Goal: Task Accomplishment & Management: Use online tool/utility

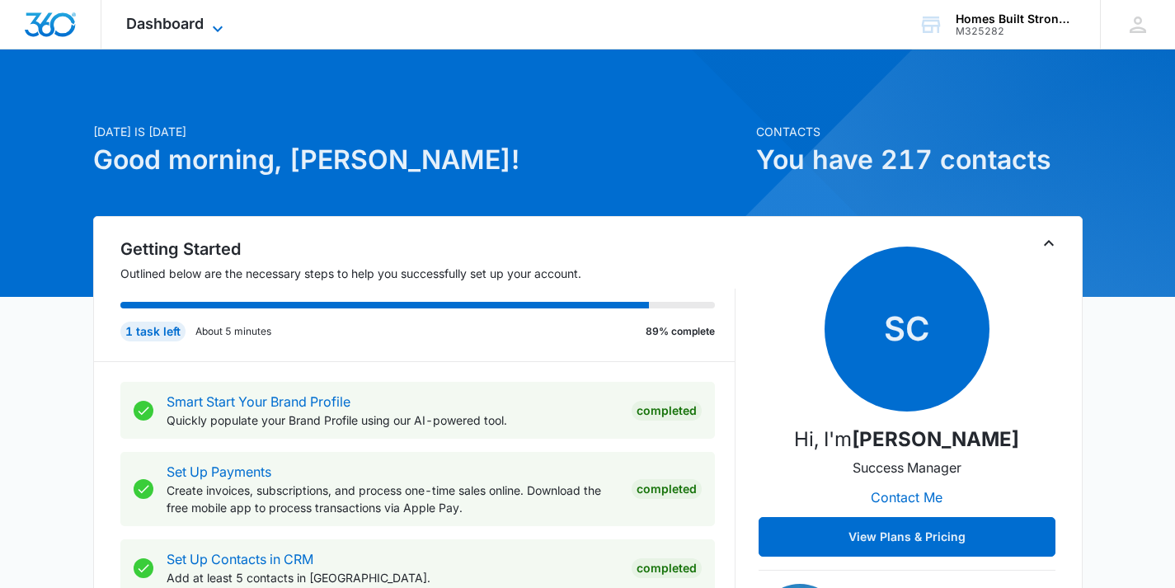
click at [152, 30] on span "Dashboard" at bounding box center [164, 23] width 77 height 17
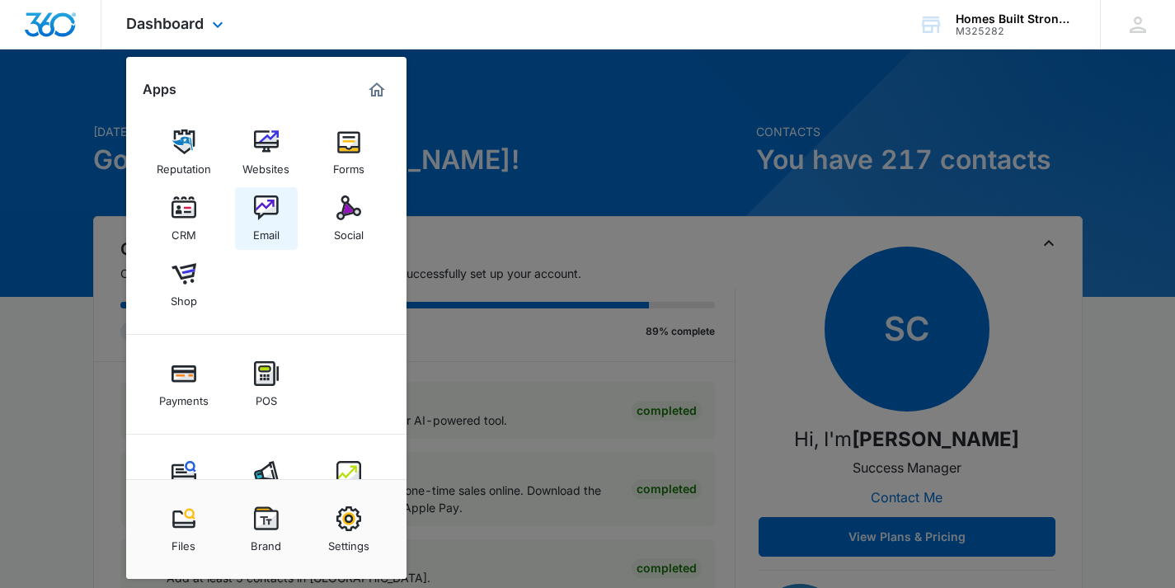
click at [264, 204] on img at bounding box center [266, 207] width 25 height 25
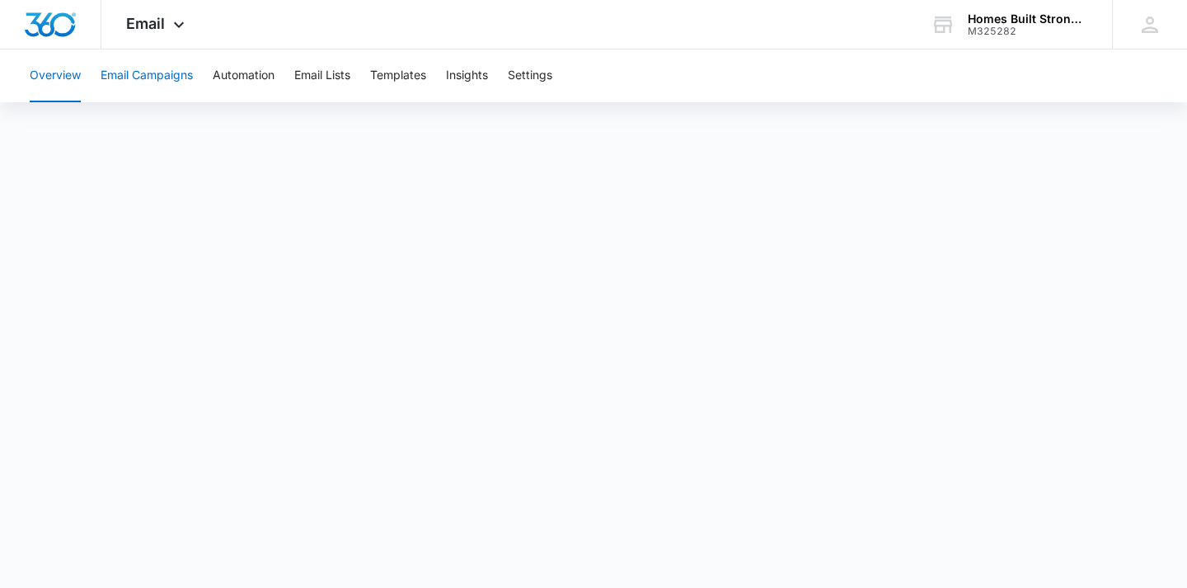
click at [168, 77] on button "Email Campaigns" at bounding box center [147, 75] width 92 height 53
click at [240, 79] on button "Automation" at bounding box center [244, 75] width 62 height 53
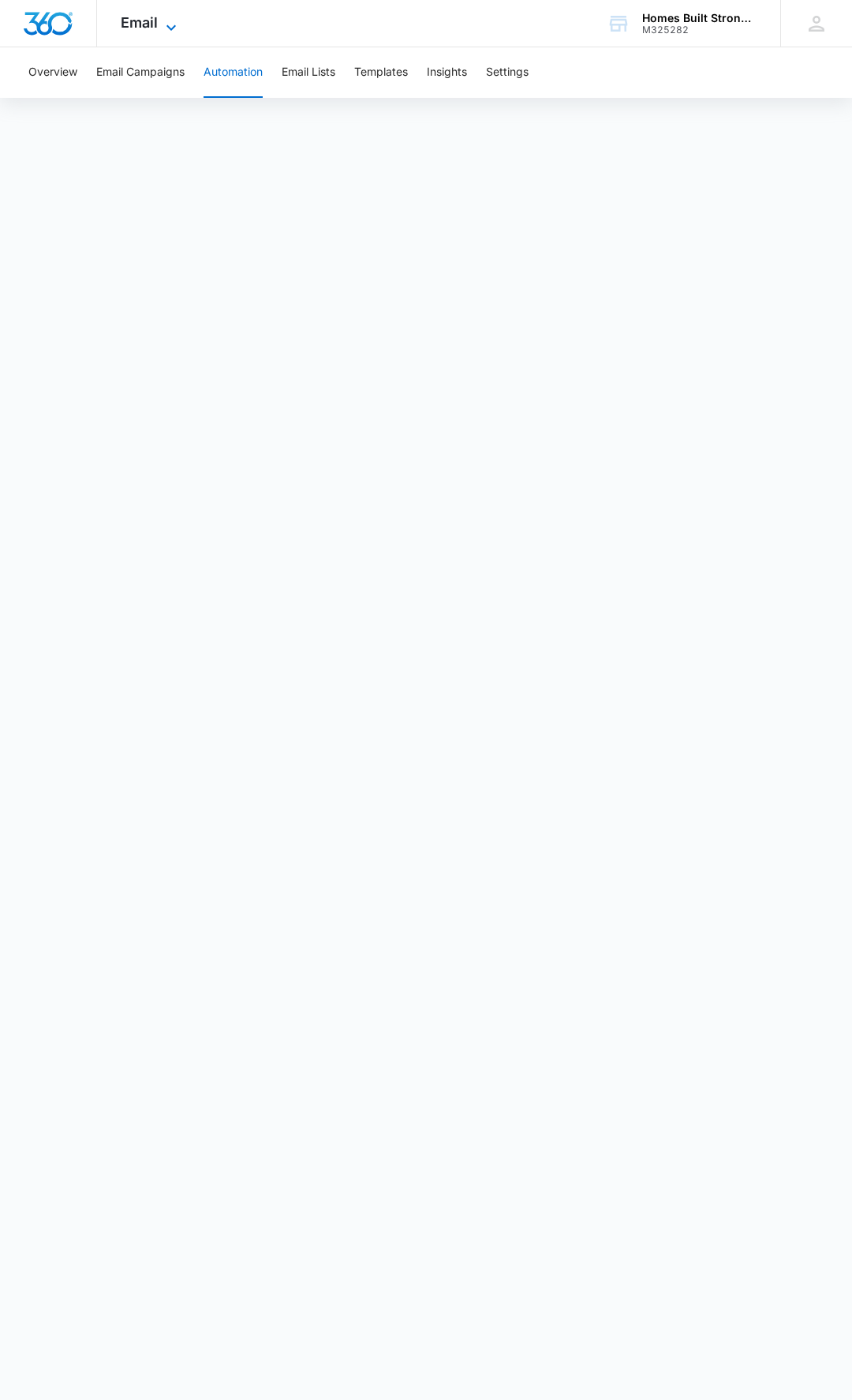
click at [148, 23] on span "Email" at bounding box center [139, 22] width 37 height 16
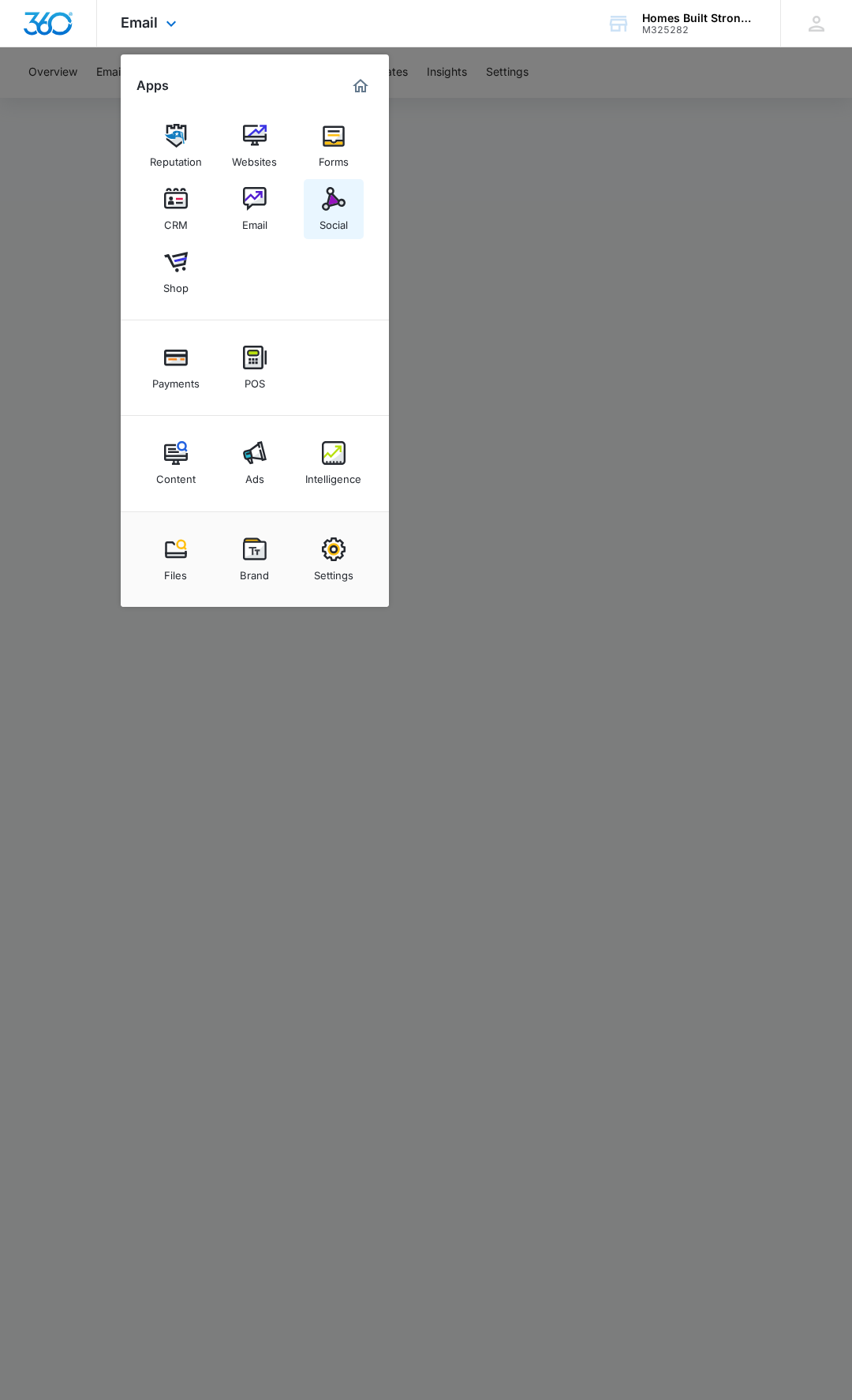
click at [340, 198] on img at bounding box center [333, 198] width 24 height 24
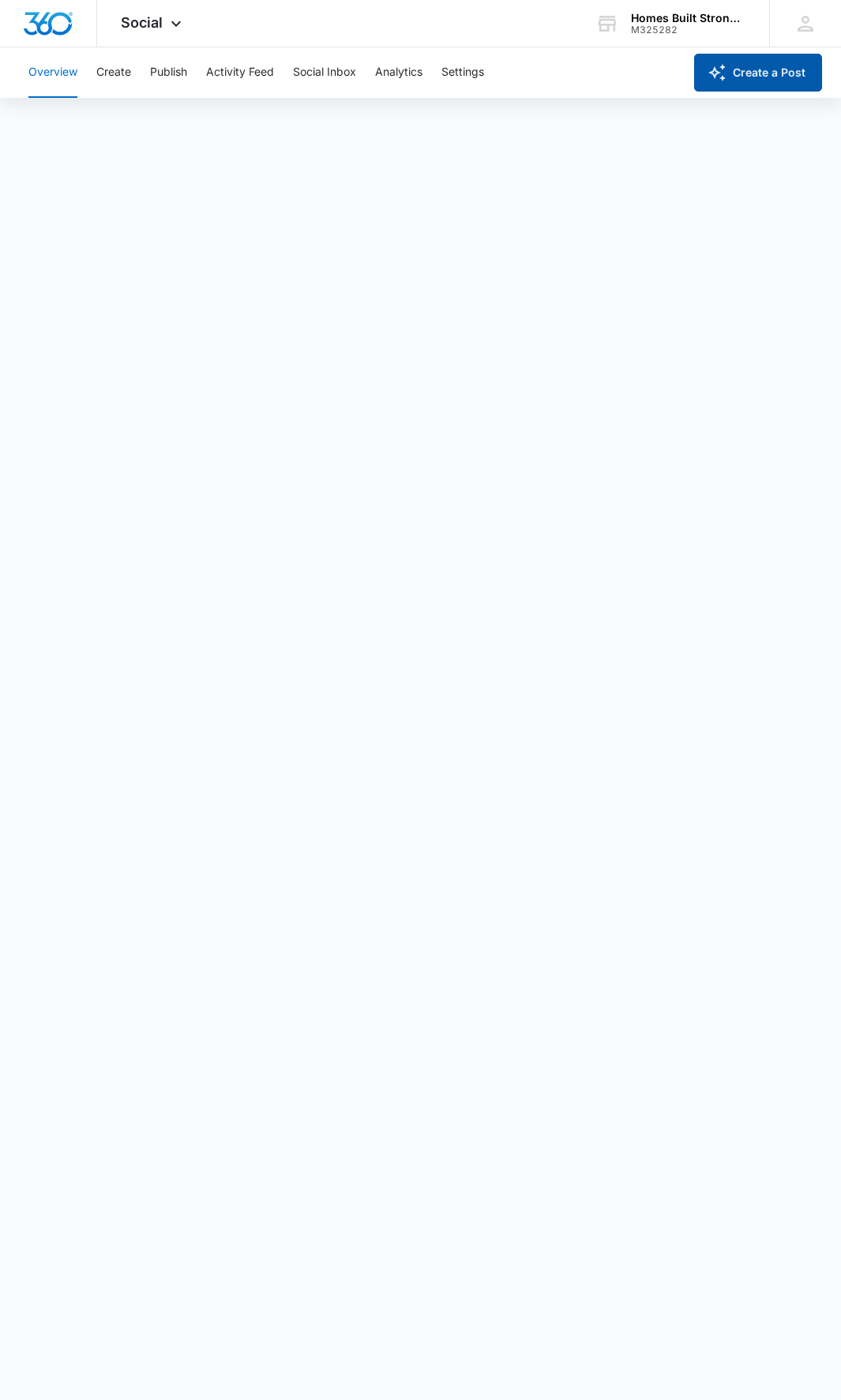
click at [771, 72] on button "Create a Post" at bounding box center [759, 73] width 128 height 38
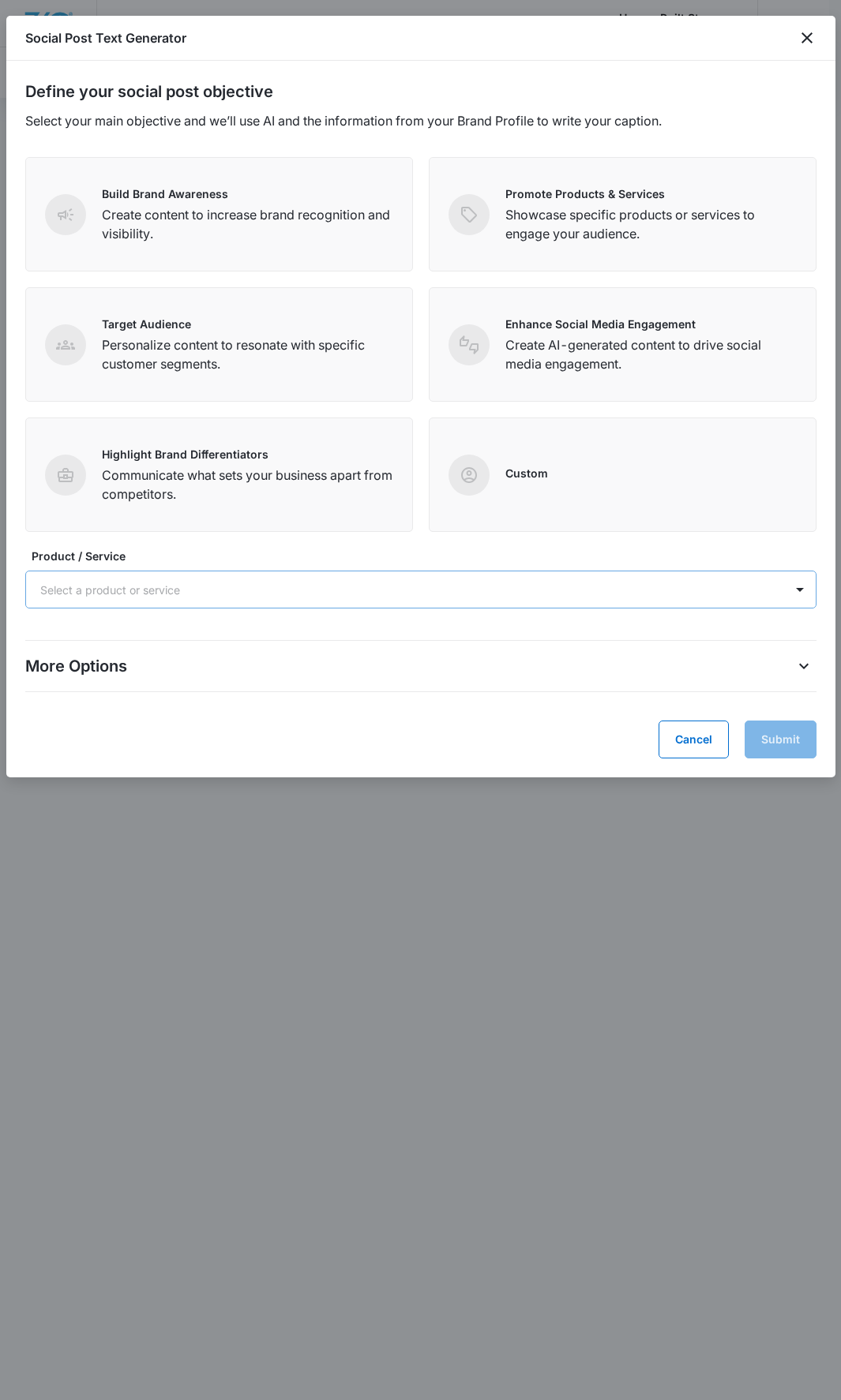
click at [604, 562] on div at bounding box center [401, 590] width 723 height 20
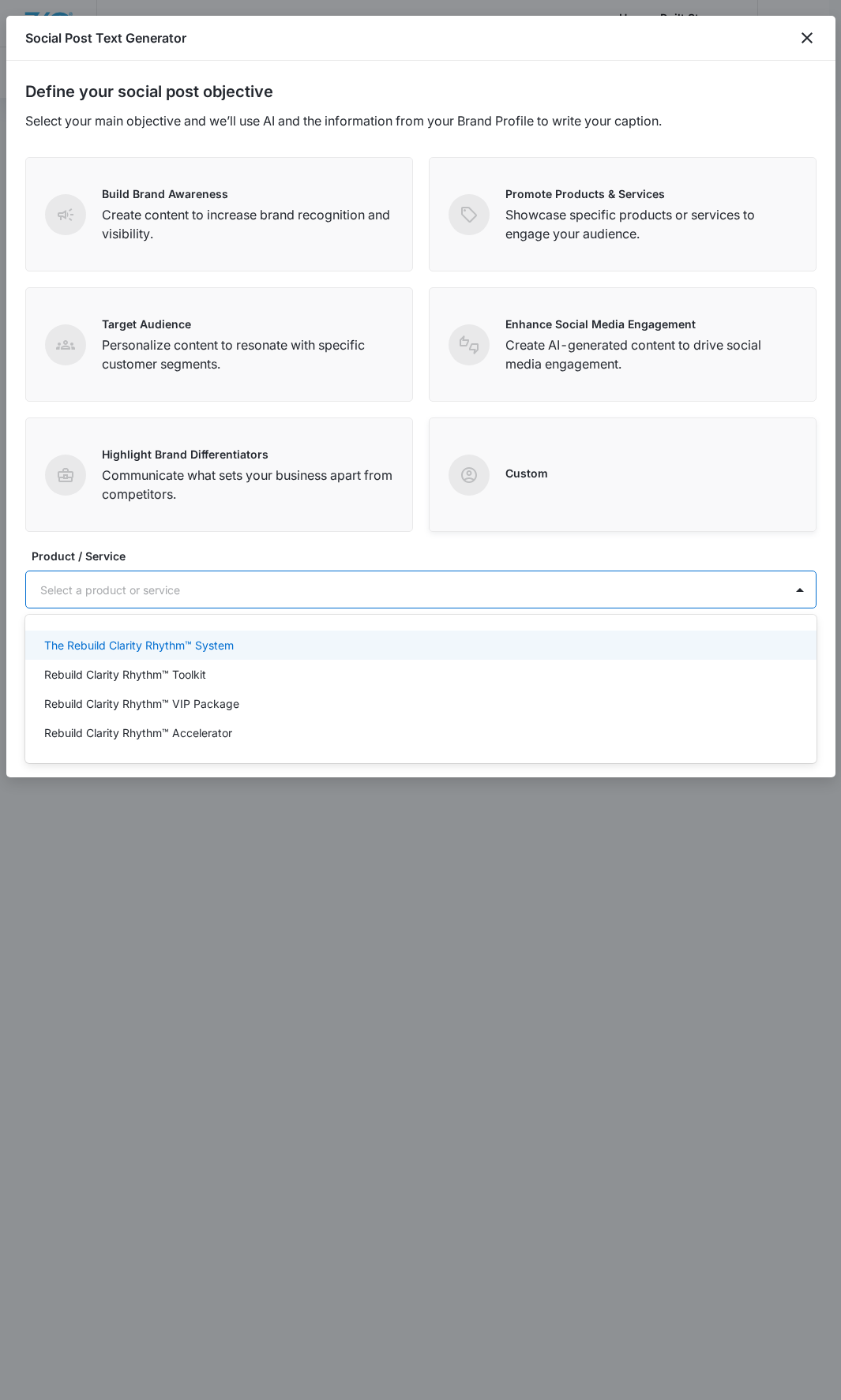
click at [614, 529] on div "Custom" at bounding box center [623, 475] width 388 height 115
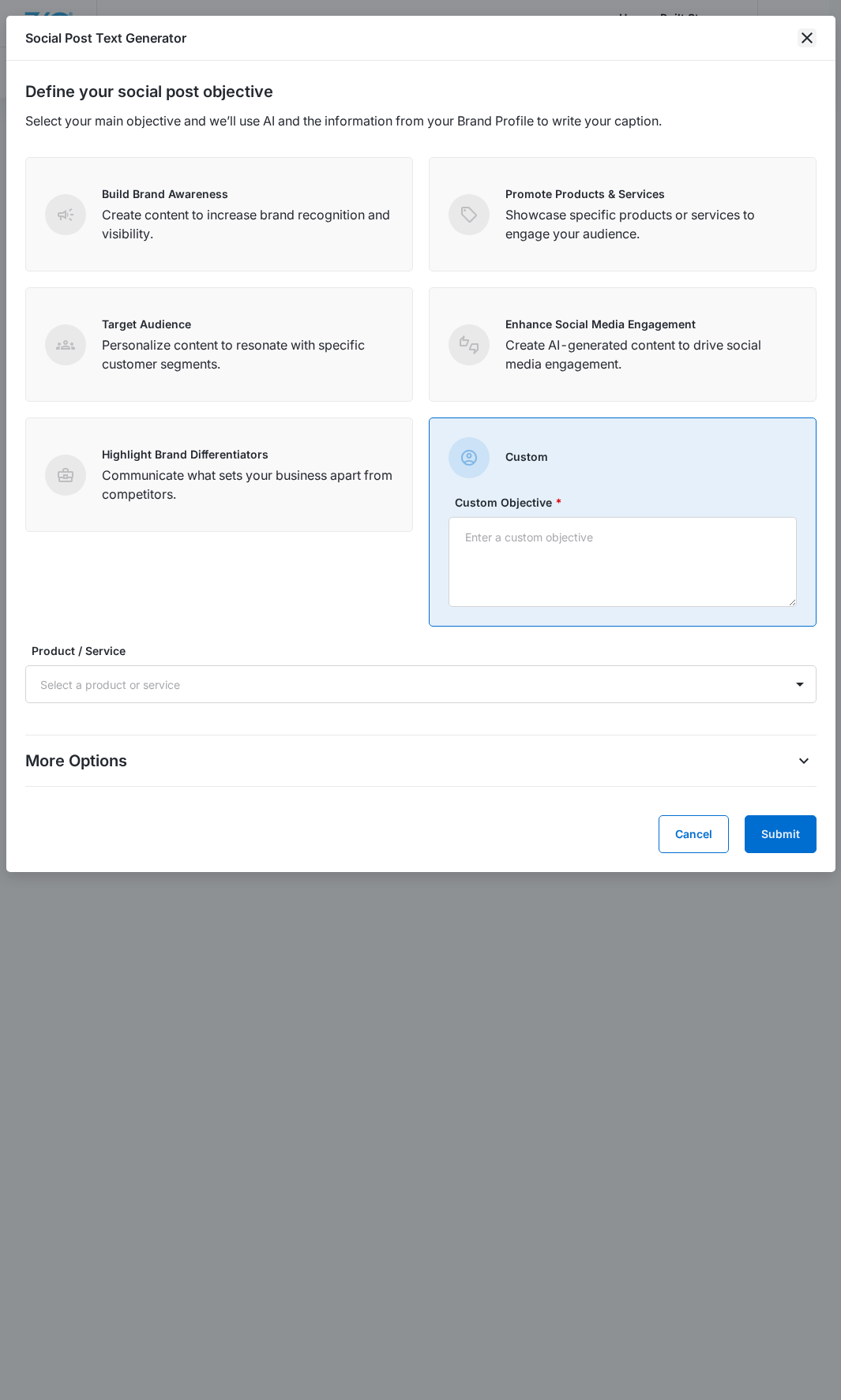
click at [811, 37] on icon "close" at bounding box center [807, 38] width 19 height 19
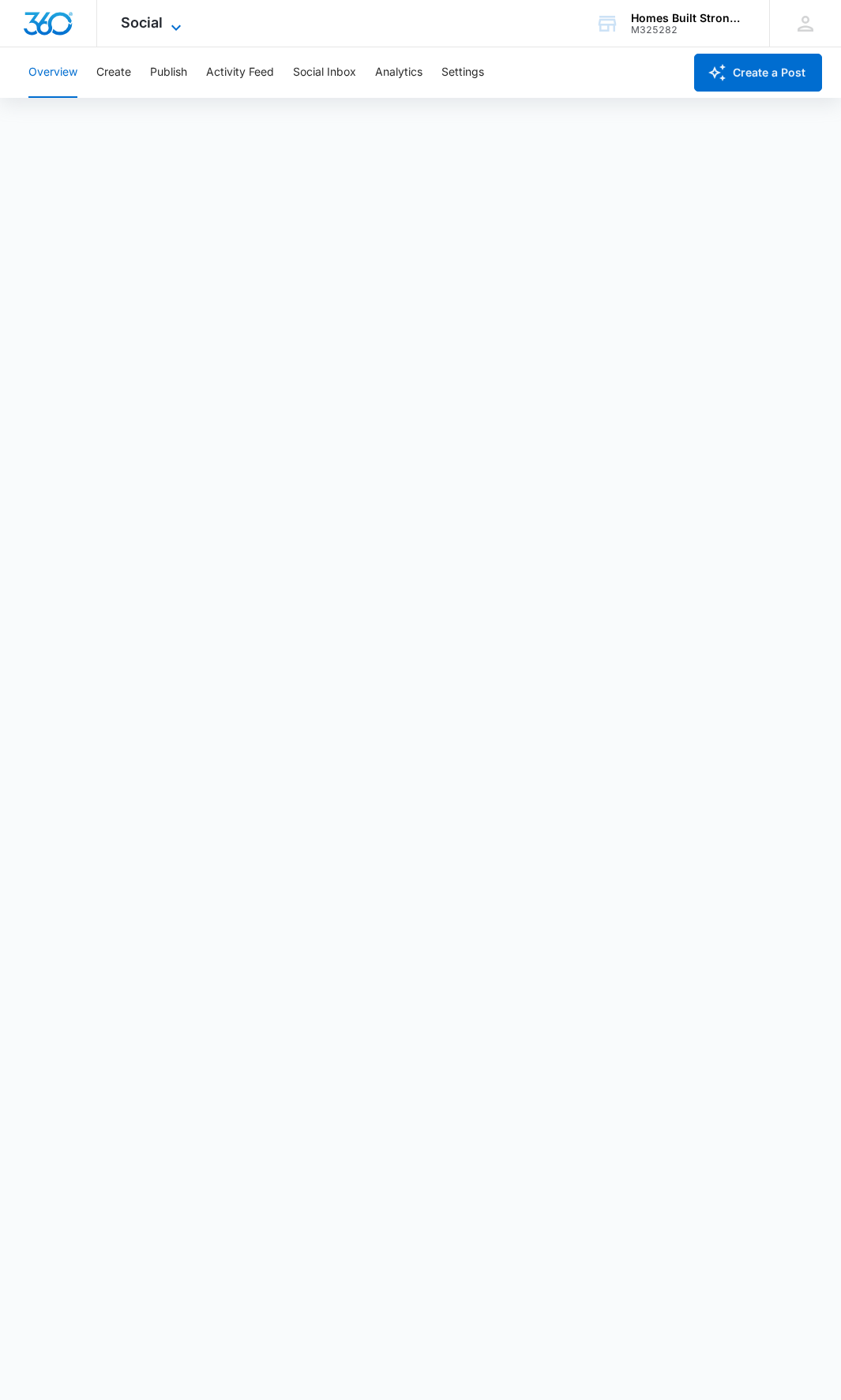
click at [153, 26] on span "Social" at bounding box center [142, 22] width 42 height 16
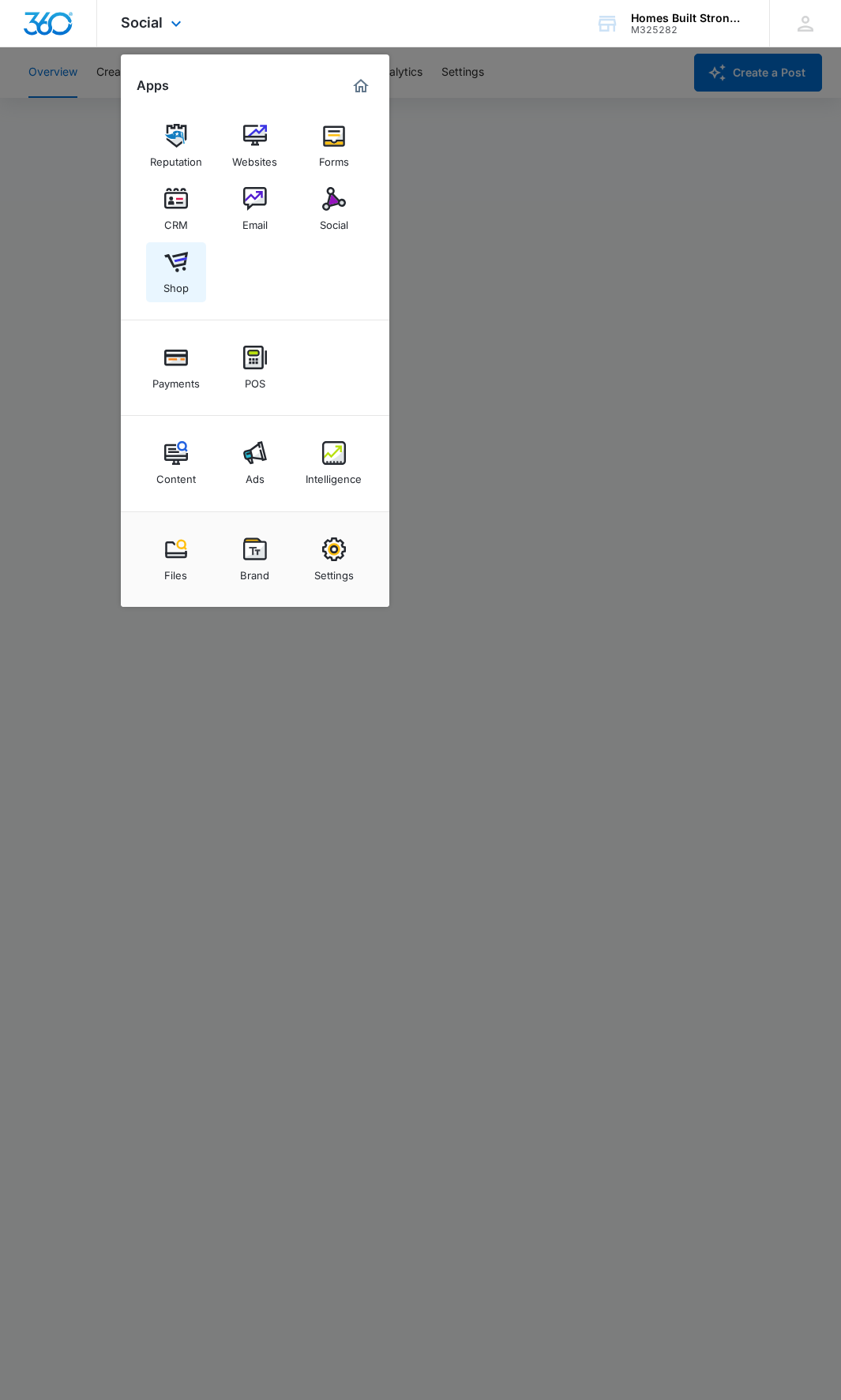
click at [177, 272] on img at bounding box center [175, 261] width 24 height 24
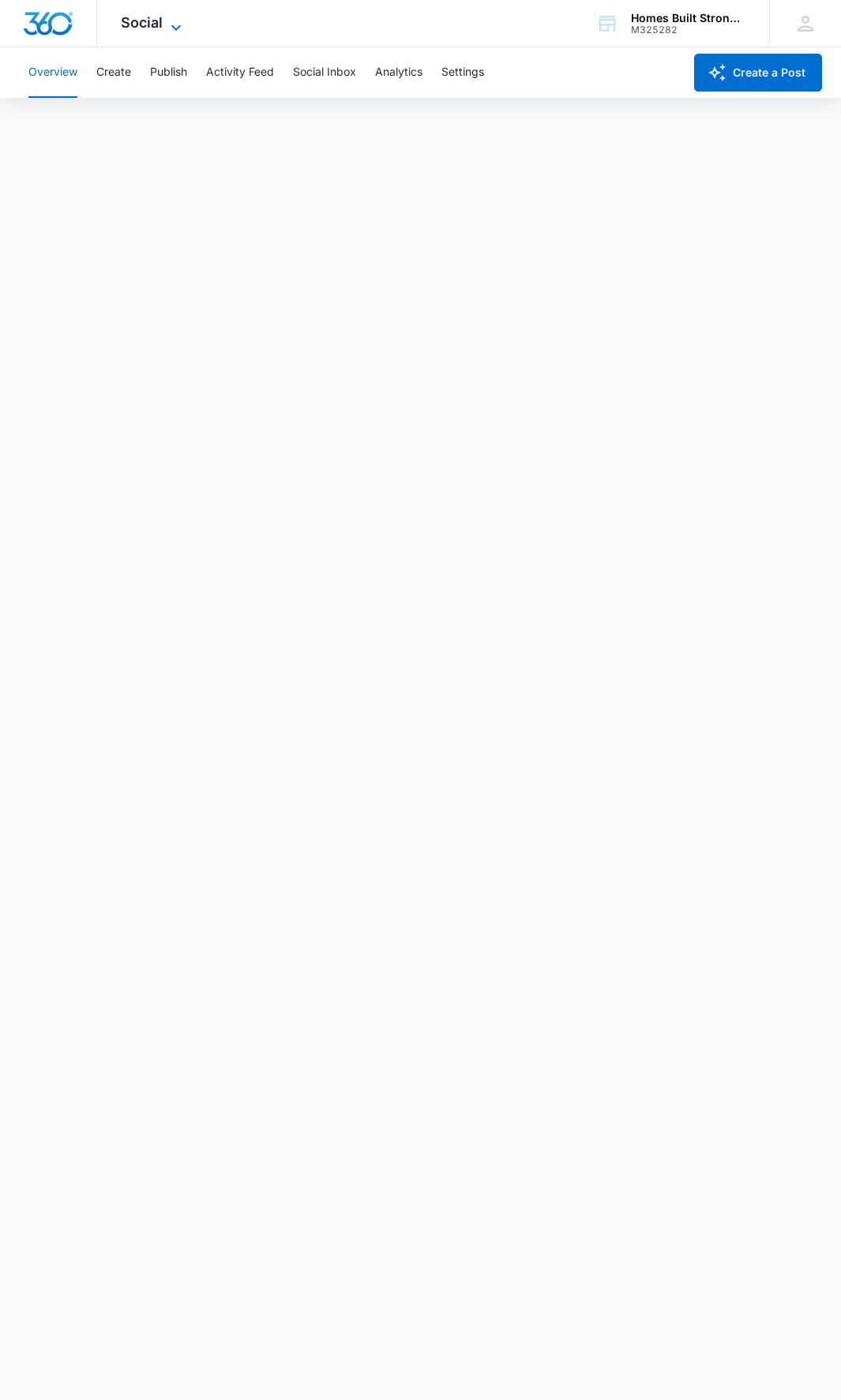
click at [147, 26] on span "Social" at bounding box center [142, 22] width 42 height 16
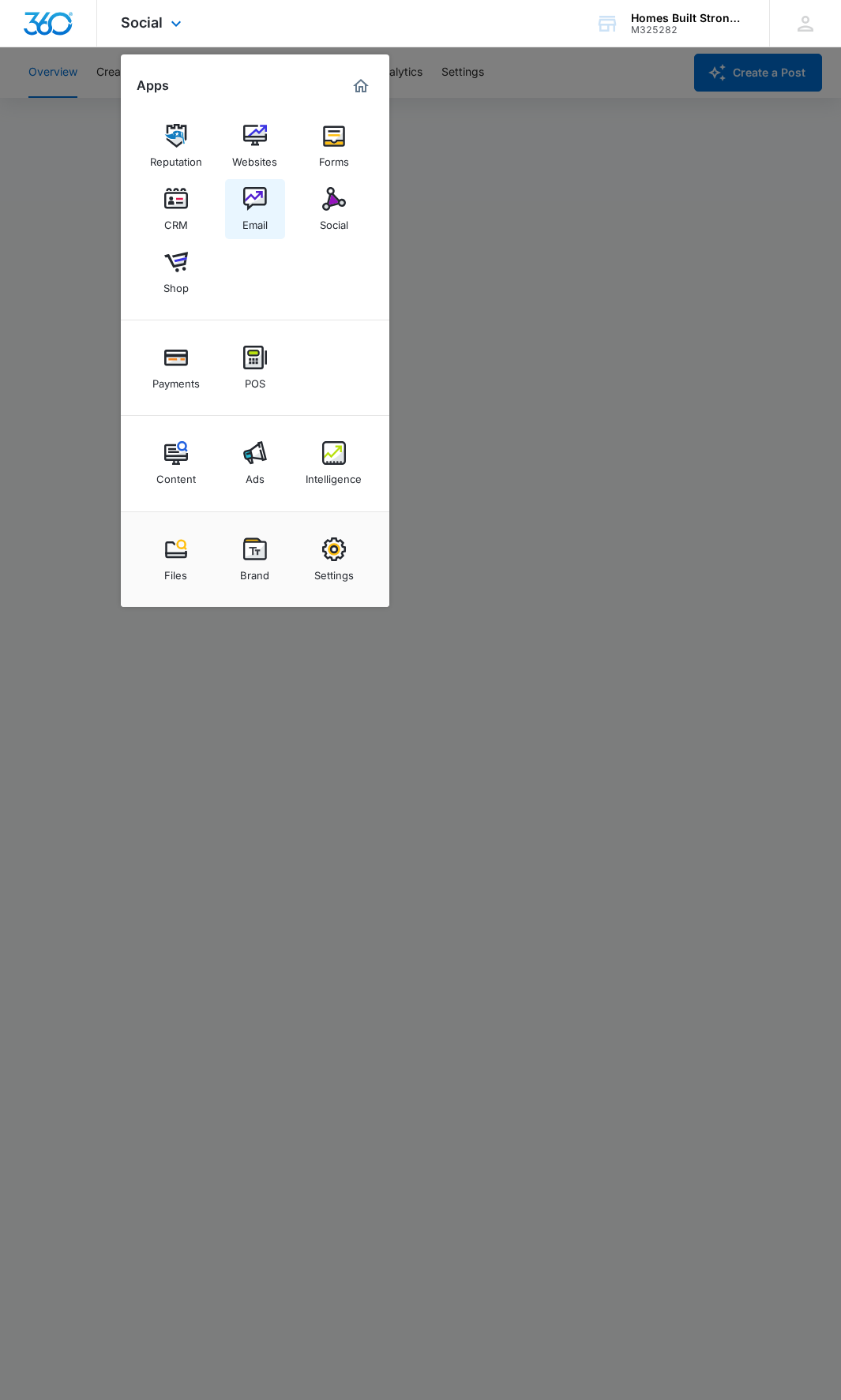
click at [259, 200] on img at bounding box center [255, 198] width 24 height 24
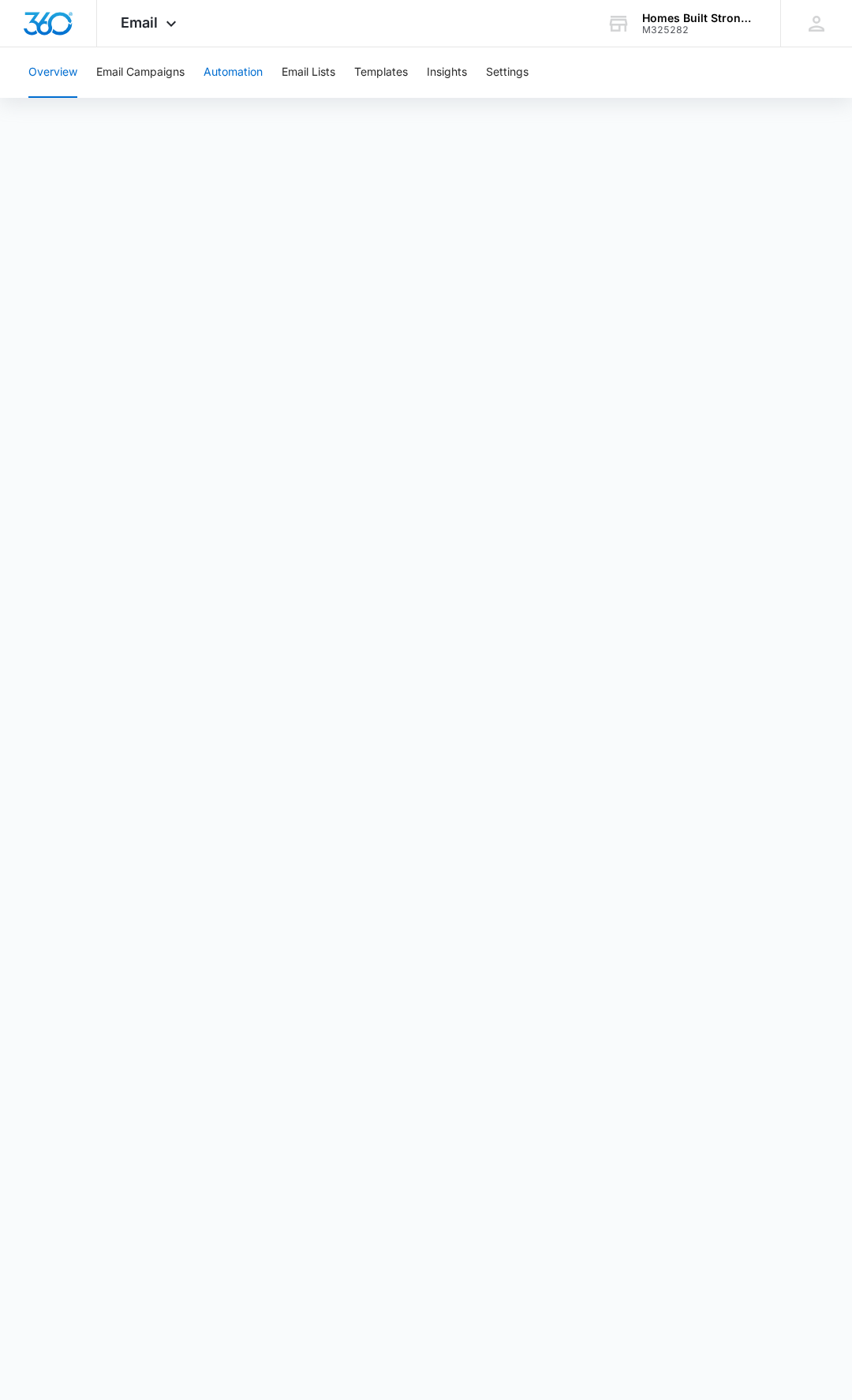
click at [232, 72] on button "Automation" at bounding box center [234, 72] width 59 height 51
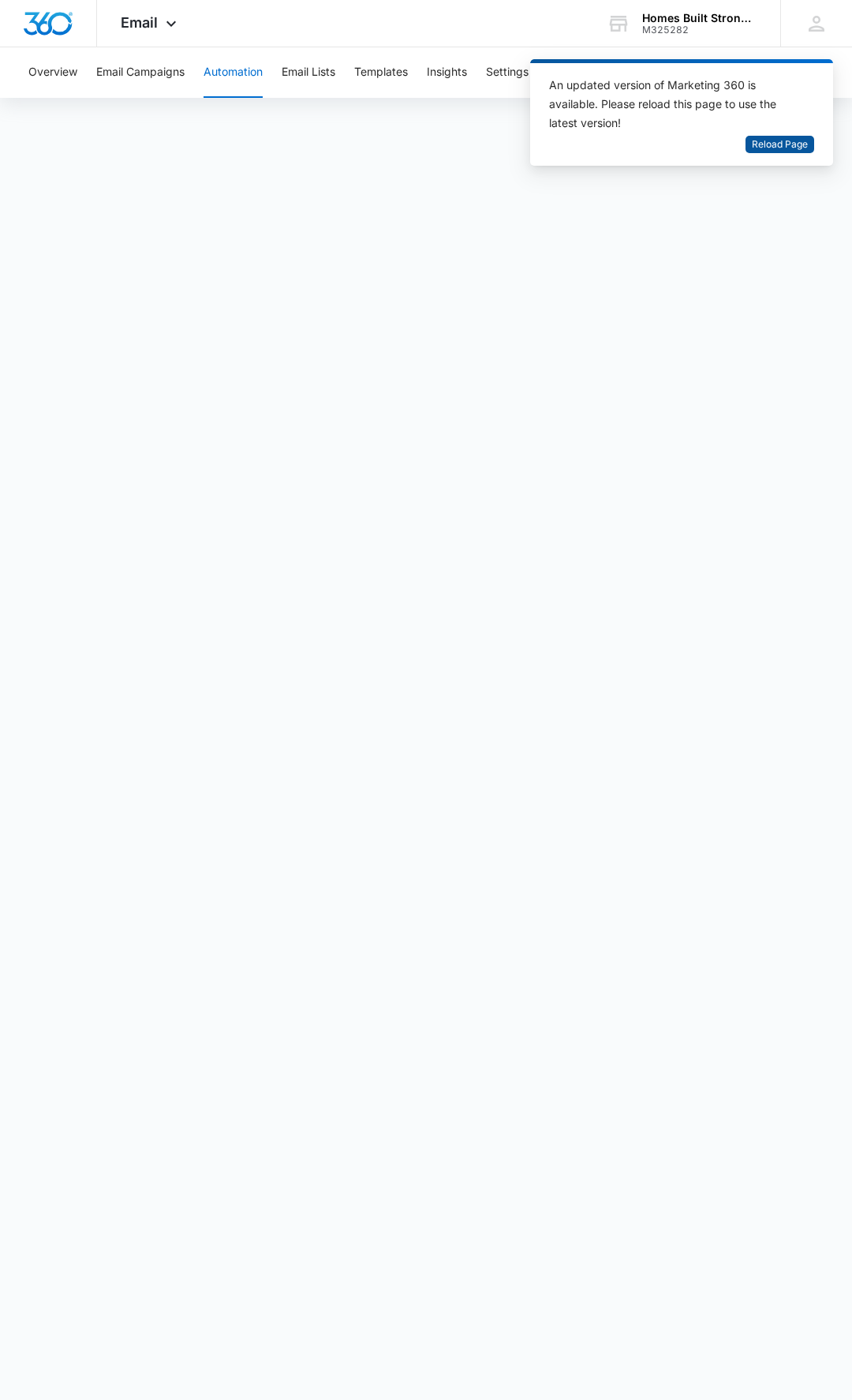
click at [774, 147] on span "Reload Page" at bounding box center [780, 145] width 56 height 15
